Goal: Navigation & Orientation: Find specific page/section

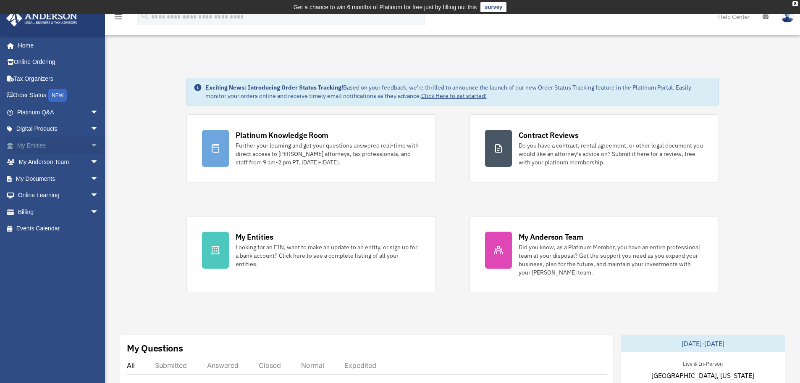
click at [90, 142] on span "arrow_drop_down" at bounding box center [98, 145] width 17 height 17
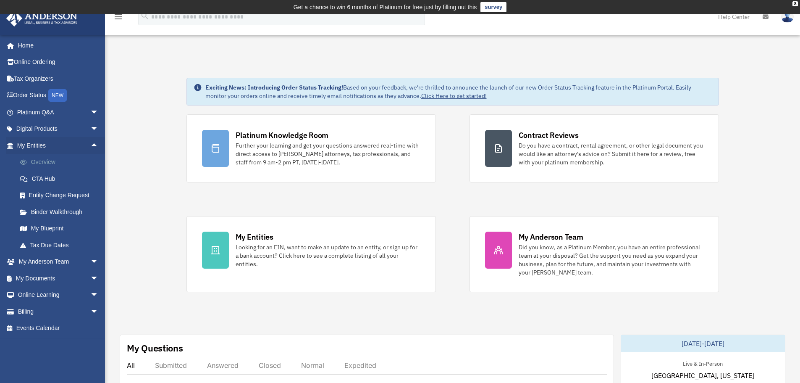
click at [48, 166] on link "Overview" at bounding box center [62, 162] width 100 height 17
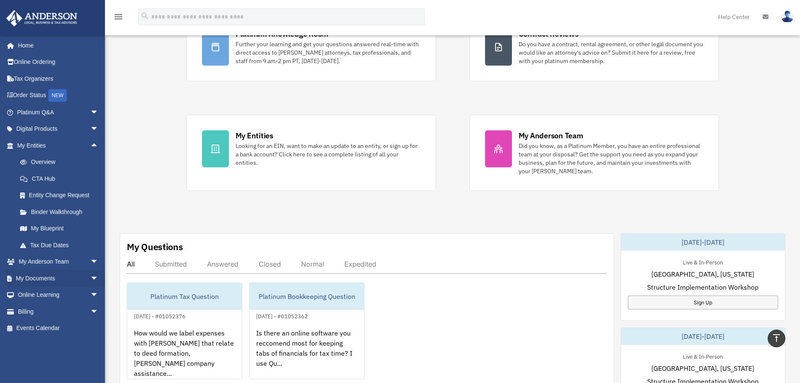
scroll to position [84, 0]
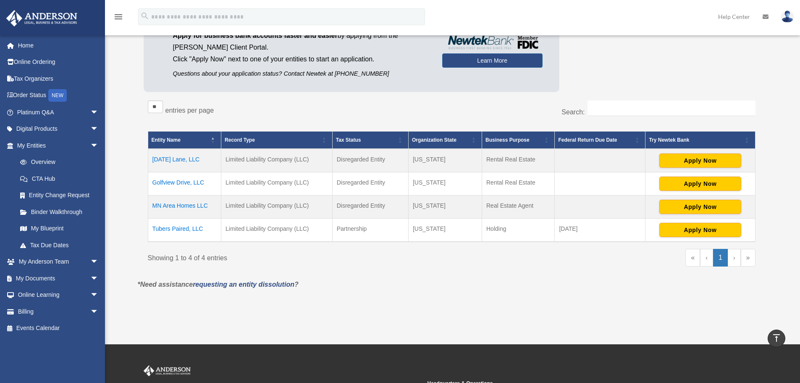
scroll to position [84, 0]
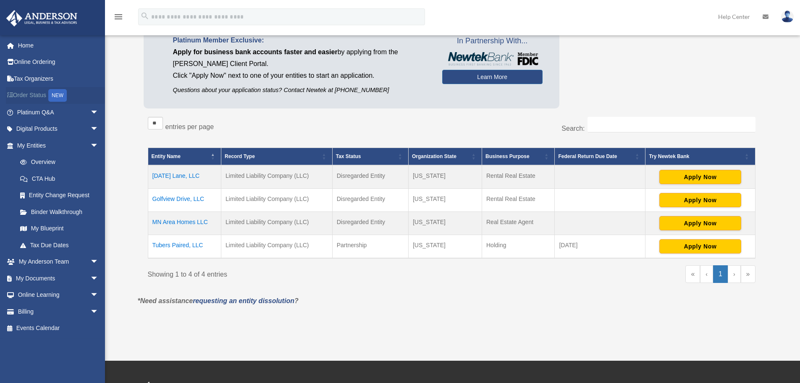
click at [34, 96] on link "Order Status NEW" at bounding box center [58, 95] width 105 height 17
click at [36, 96] on link "Order Status NEW" at bounding box center [58, 95] width 105 height 17
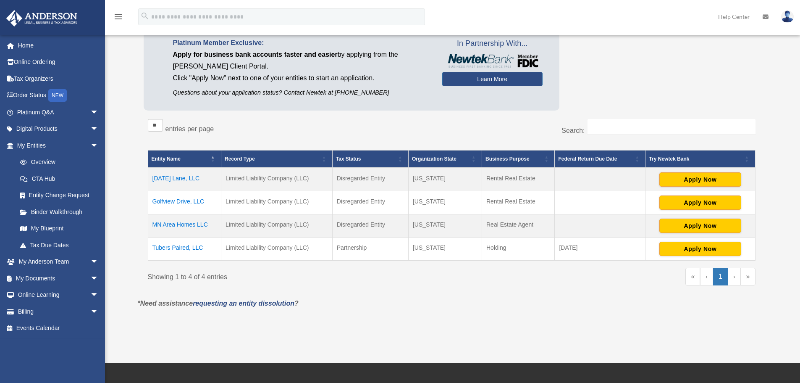
scroll to position [84, 0]
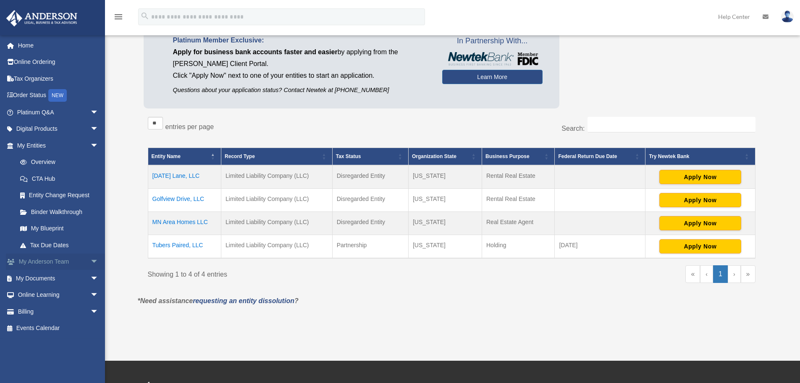
click at [90, 266] on span "arrow_drop_down" at bounding box center [98, 261] width 17 height 17
click at [69, 191] on link "Entity Change Request" at bounding box center [62, 195] width 100 height 17
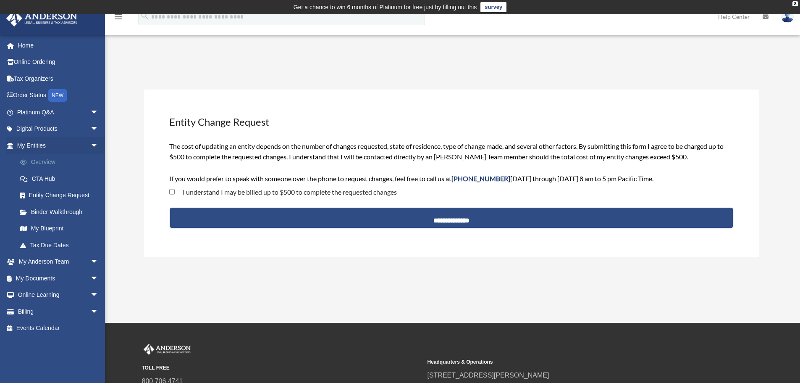
click at [46, 163] on link "Overview" at bounding box center [62, 162] width 100 height 17
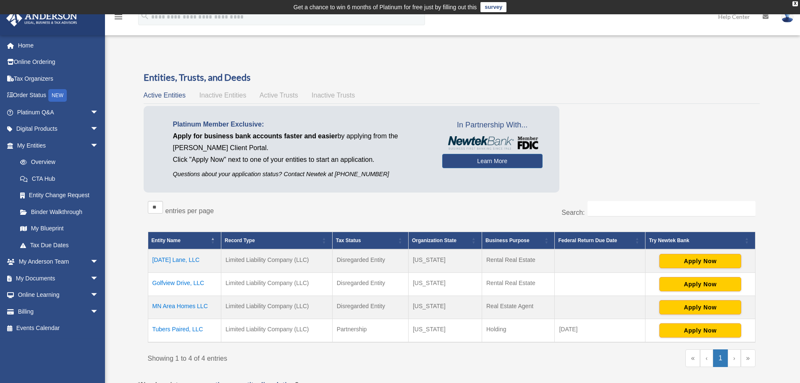
click at [275, 92] on span "Active Trusts" at bounding box center [279, 95] width 39 height 7
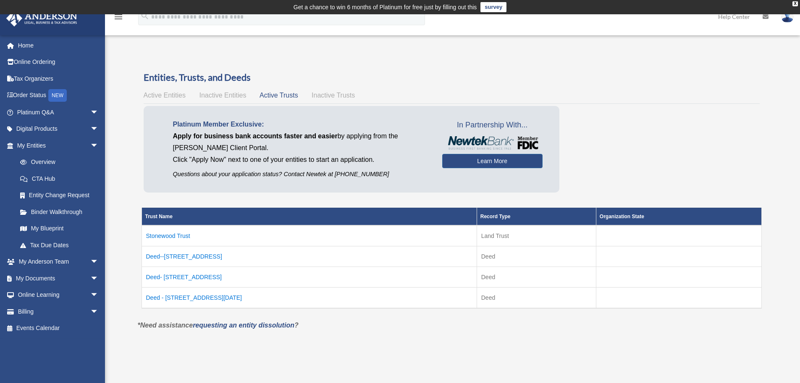
click at [334, 94] on span "Inactive Trusts" at bounding box center [333, 95] width 43 height 7
